Goal: Task Accomplishment & Management: Manage account settings

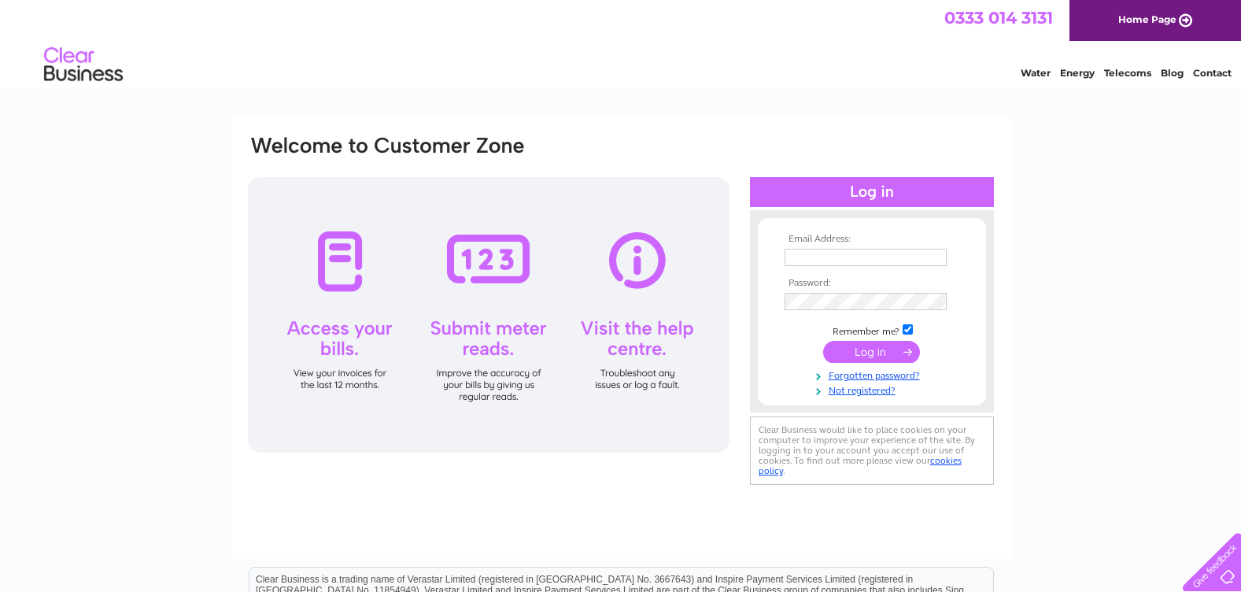
type input "[PERSON_NAME][EMAIL_ADDRESS][DOMAIN_NAME]"
click at [873, 349] on input "submit" at bounding box center [871, 352] width 97 height 22
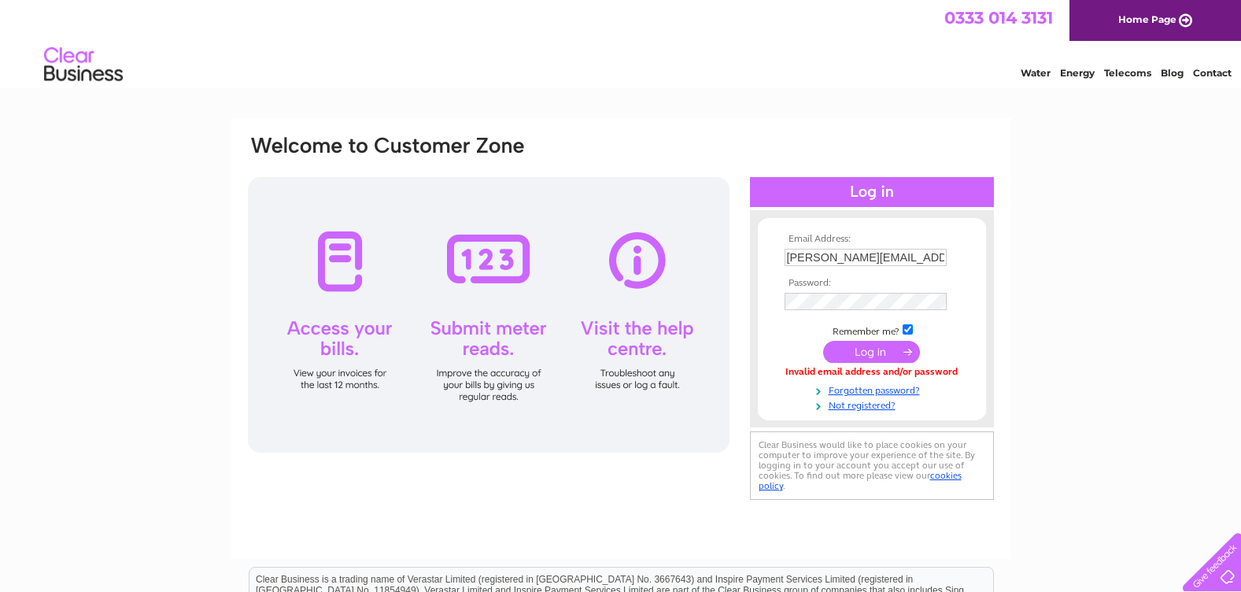
click at [353, 264] on div at bounding box center [489, 314] width 482 height 275
click at [875, 389] on link "Forgotten password?" at bounding box center [873, 389] width 179 height 15
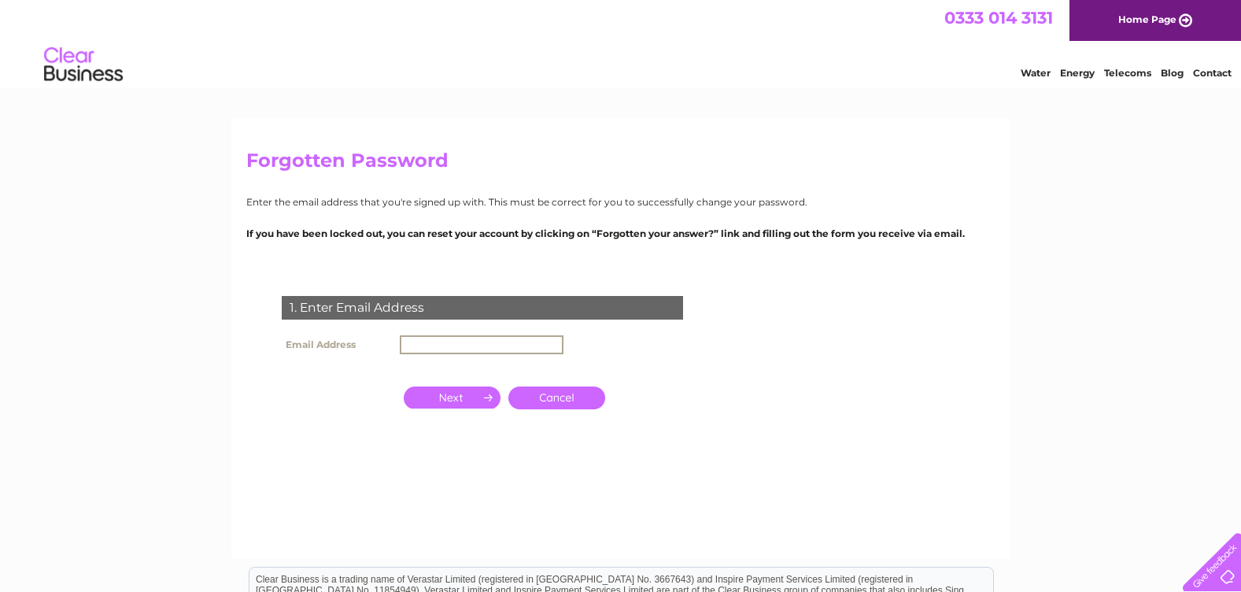
click at [419, 341] on input "text" at bounding box center [482, 344] width 164 height 19
type input "[PERSON_NAME][EMAIL_ADDRESS][DOMAIN_NAME]"
click at [452, 392] on input "button" at bounding box center [452, 396] width 97 height 22
